Goal: Information Seeking & Learning: Learn about a topic

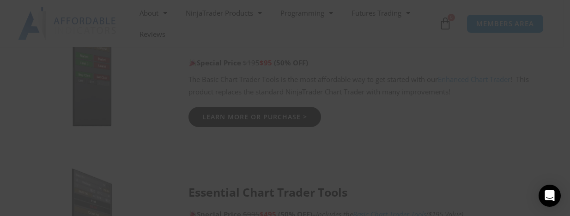
scroll to position [692, 0]
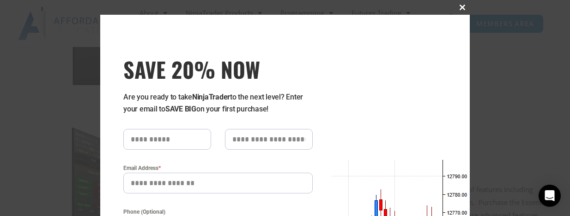
click at [456, 6] on span at bounding box center [462, 8] width 15 height 6
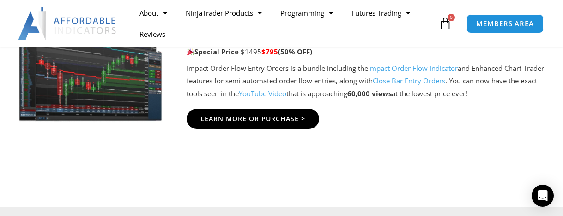
scroll to position [2177, 0]
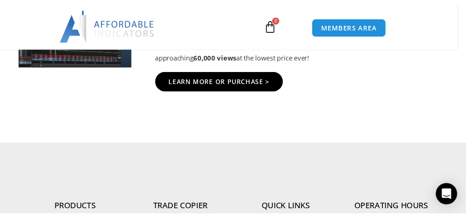
scroll to position [2236, 0]
